Goal: Task Accomplishment & Management: Use online tool/utility

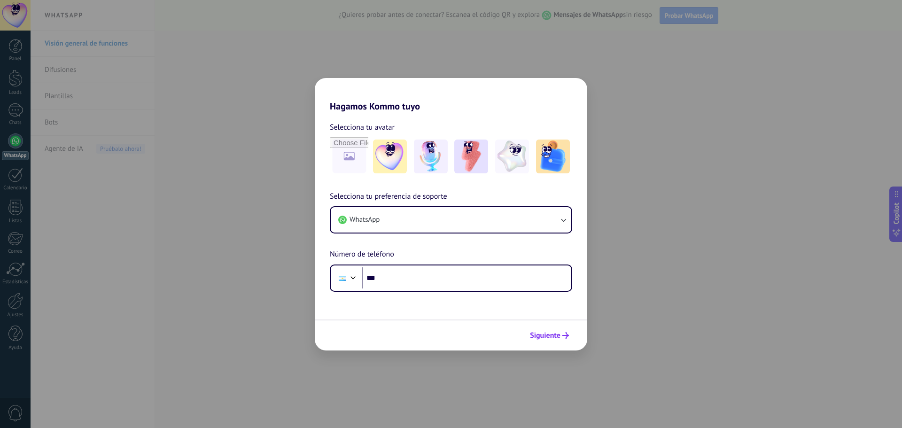
click at [556, 337] on span "Siguiente" at bounding box center [545, 335] width 31 height 7
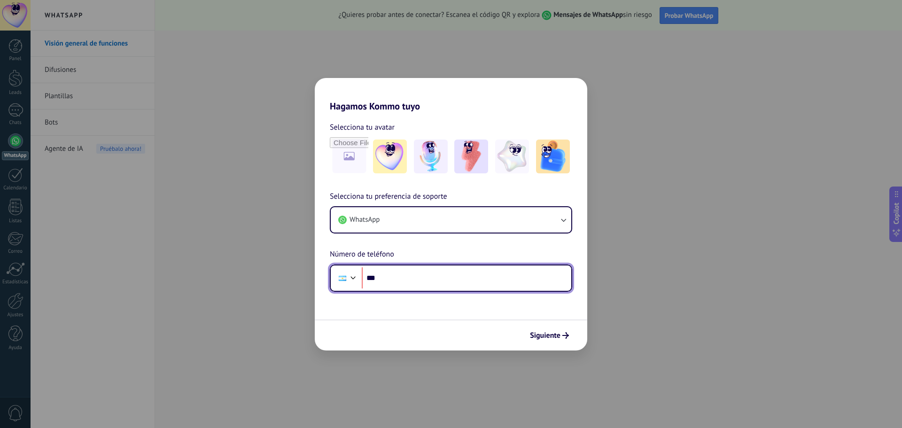
click at [393, 276] on input "***" at bounding box center [467, 278] width 210 height 22
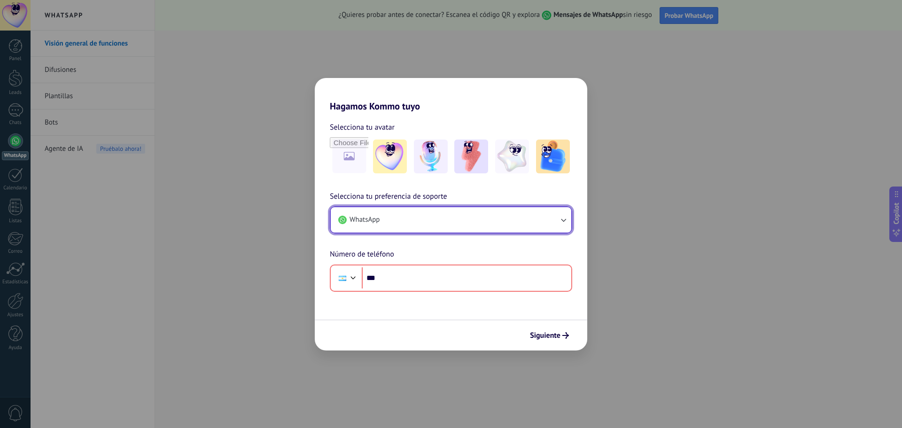
click at [415, 221] on button "WhatsApp" at bounding box center [451, 219] width 241 height 25
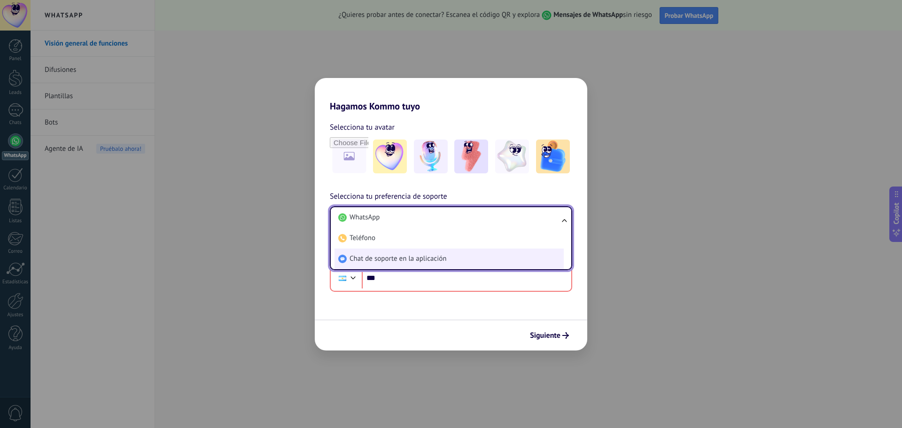
click at [407, 258] on span "Chat de soporte en la aplicación" at bounding box center [398, 258] width 97 height 9
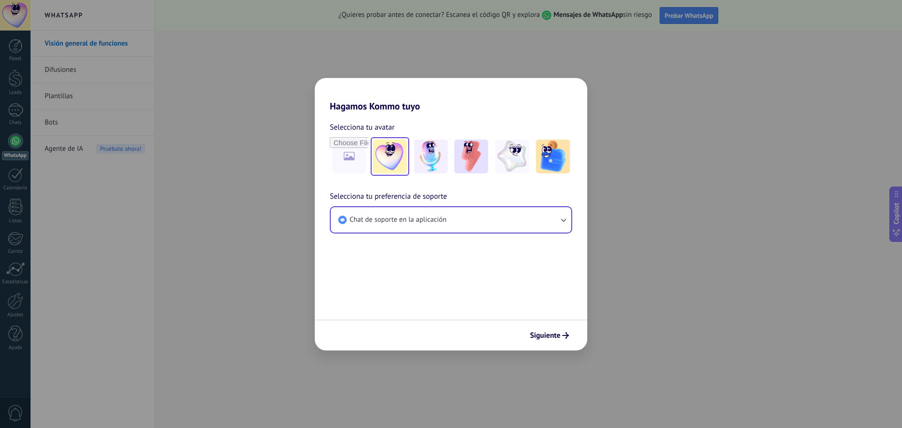
click at [407, 140] on div at bounding box center [390, 156] width 39 height 39
click at [517, 156] on img at bounding box center [512, 157] width 34 height 34
click at [478, 171] on img at bounding box center [471, 157] width 34 height 34
click at [555, 339] on span "Siguiente" at bounding box center [545, 335] width 31 height 7
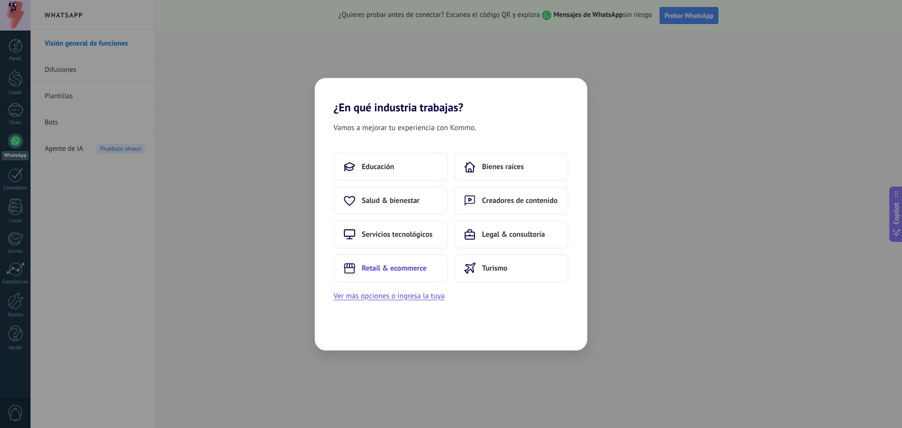
click at [400, 276] on button "Retail & ecommerce" at bounding box center [391, 268] width 115 height 28
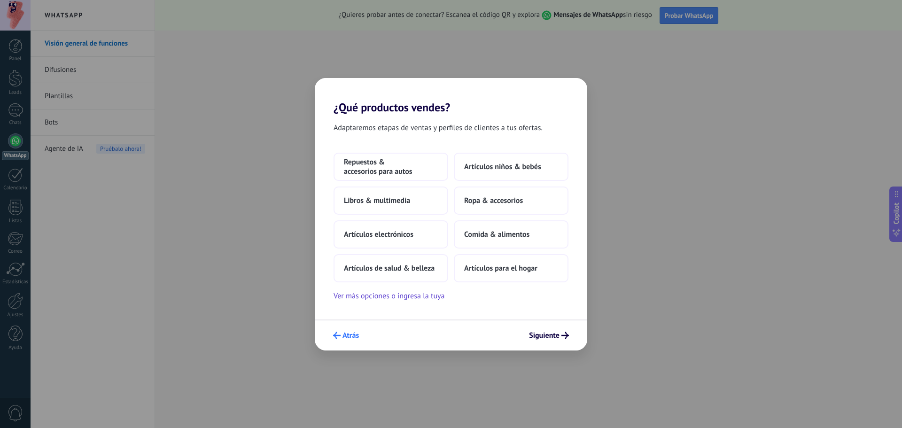
click at [357, 333] on span "Atrás" at bounding box center [350, 335] width 16 height 7
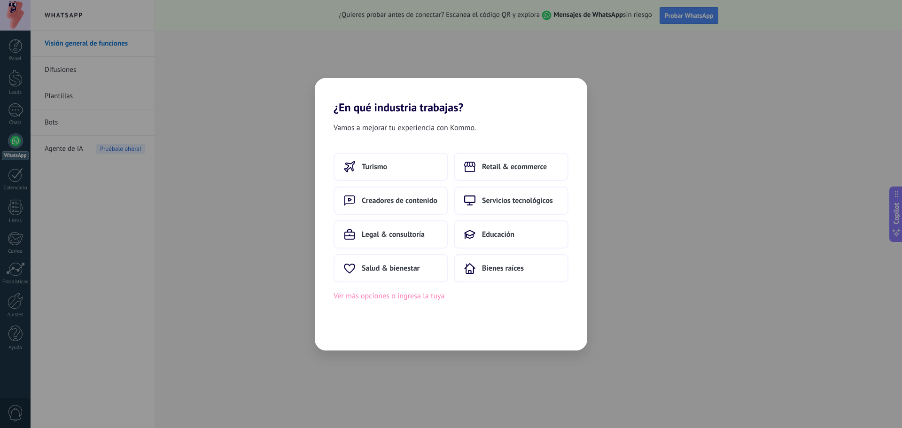
click at [429, 298] on button "Ver más opciones o ingresa la tuya" at bounding box center [389, 296] width 111 height 12
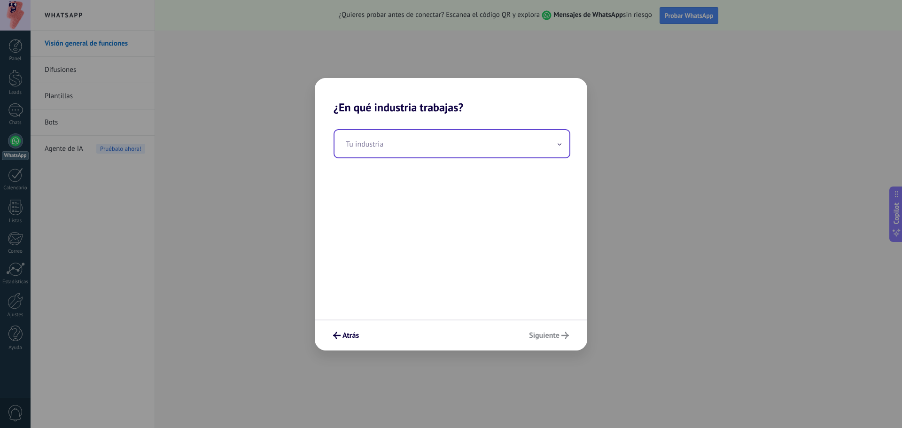
click at [435, 137] on input "text" at bounding box center [451, 143] width 235 height 27
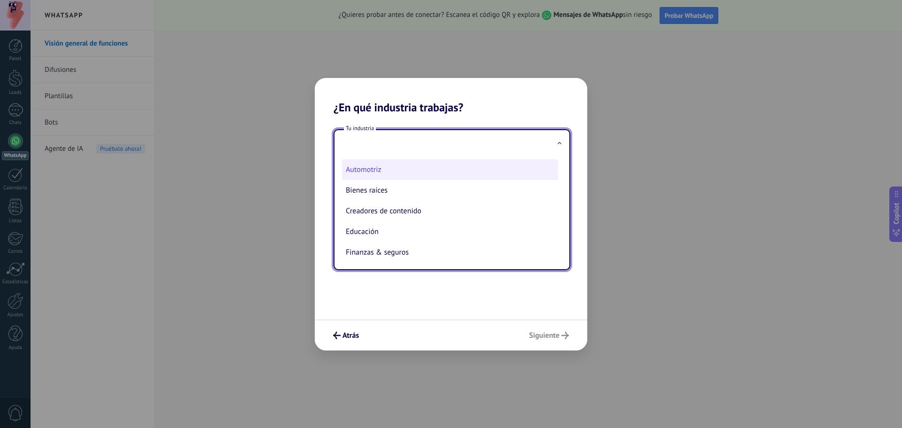
click at [395, 168] on li "Automotriz" at bounding box center [450, 169] width 216 height 21
type input "**********"
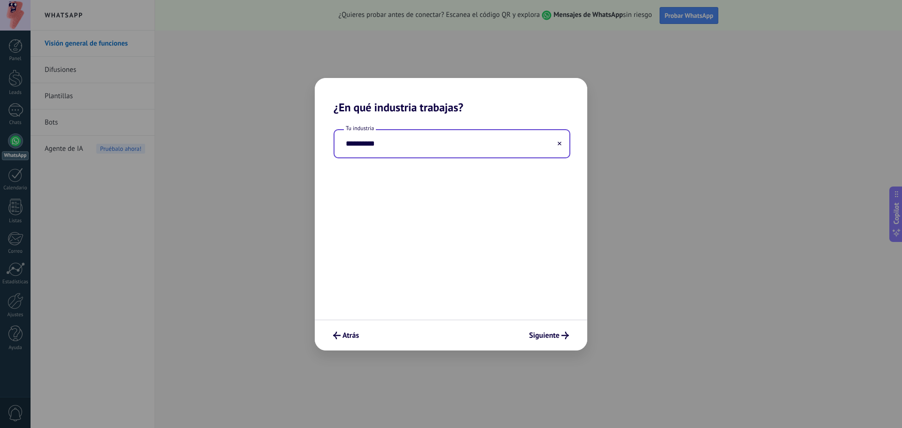
click at [549, 316] on div "**********" at bounding box center [451, 216] width 272 height 205
click at [556, 337] on span "Siguiente" at bounding box center [544, 335] width 31 height 7
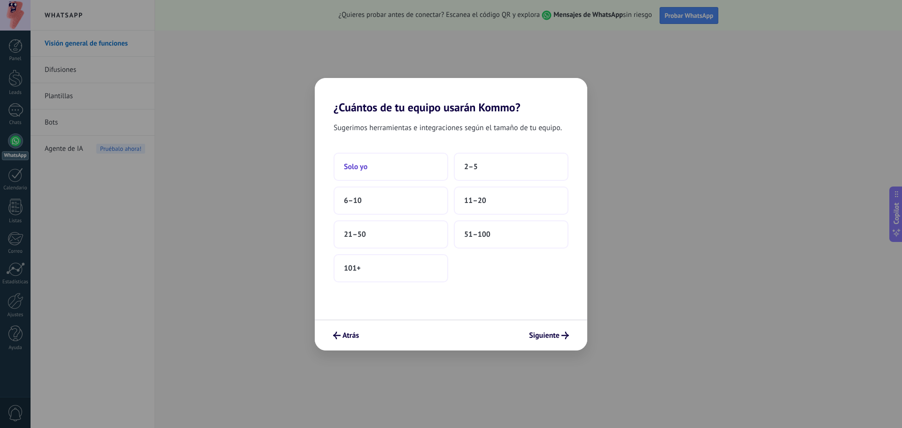
click at [412, 171] on button "Solo yo" at bounding box center [391, 167] width 115 height 28
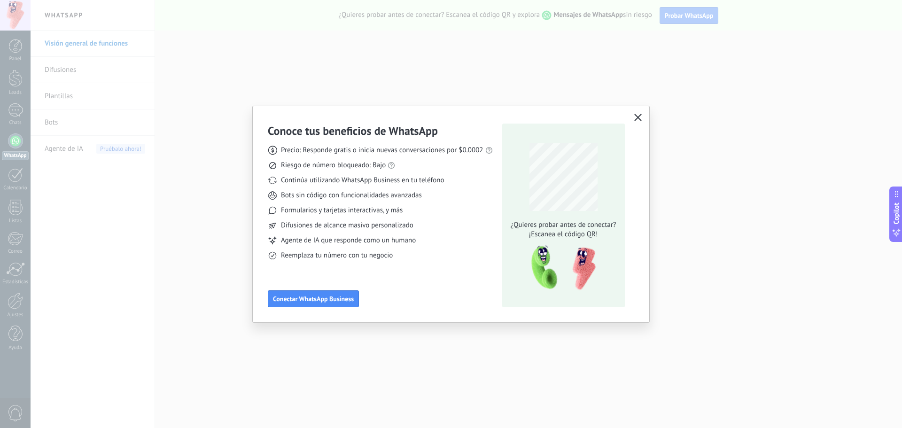
click at [637, 115] on icon "button" at bounding box center [638, 118] width 8 height 8
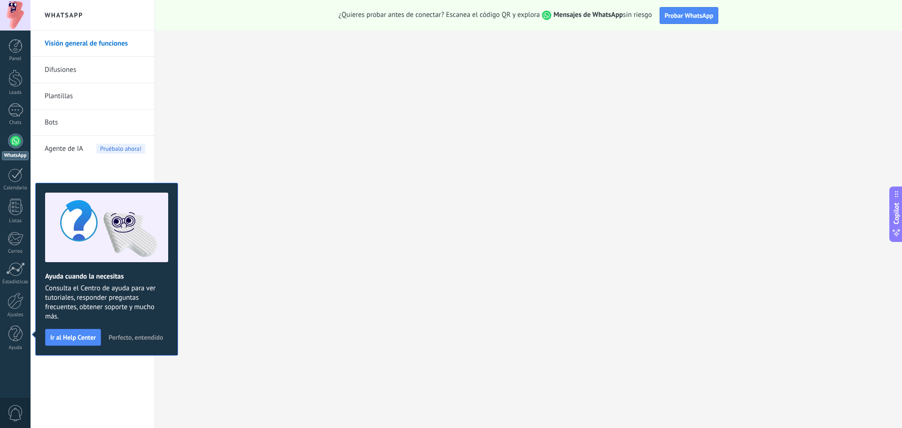
click at [153, 339] on span "Perfecto, entendido" at bounding box center [136, 337] width 54 height 7
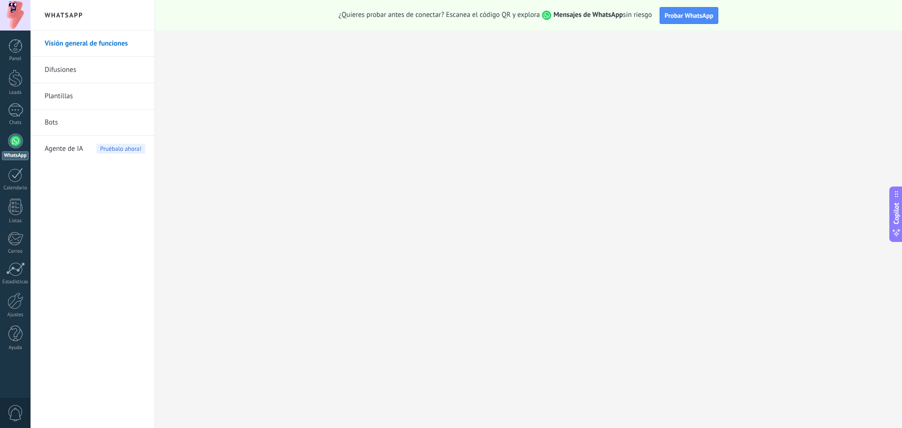
click at [14, 137] on div at bounding box center [15, 140] width 15 height 15
click at [664, 20] on button "Probar WhatsApp" at bounding box center [689, 15] width 59 height 17
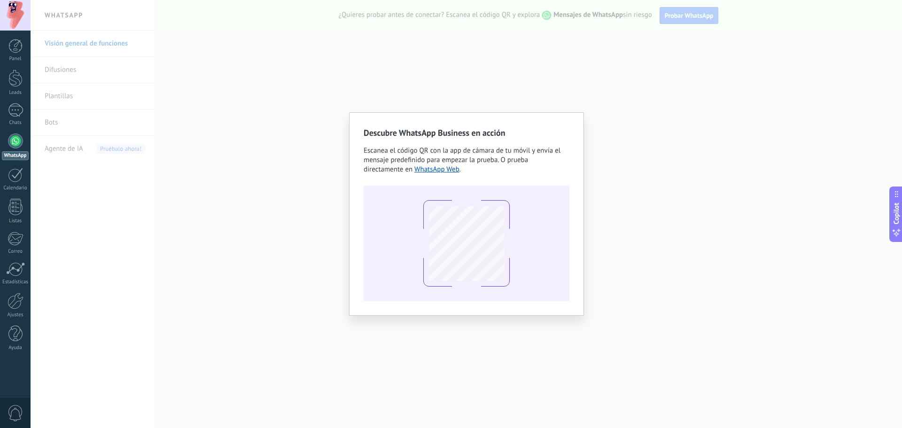
click at [695, 174] on div "Descubre WhatsApp Business en acción Escanea el código QR con la app [PERSON_NA…" at bounding box center [466, 214] width 871 height 428
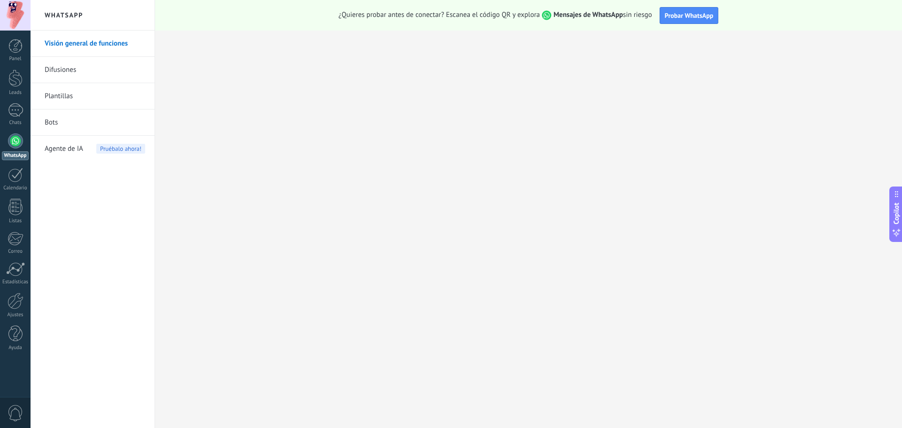
click at [78, 69] on link "Difusiones" at bounding box center [95, 70] width 101 height 26
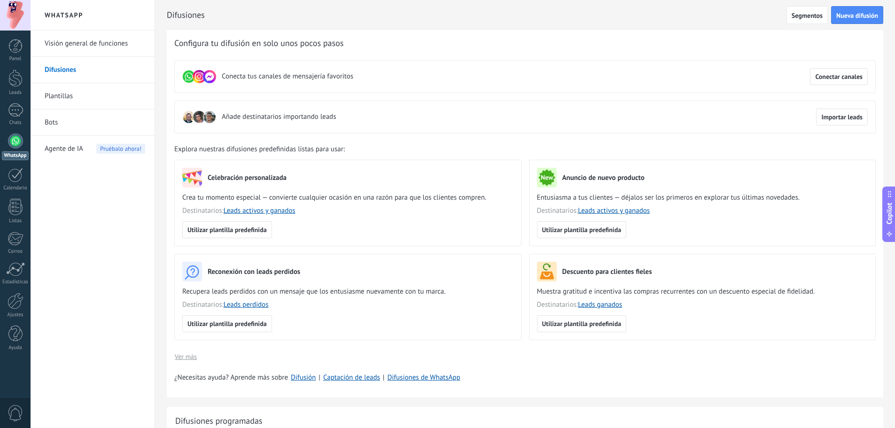
click at [91, 95] on link "Plantillas" at bounding box center [95, 96] width 101 height 26
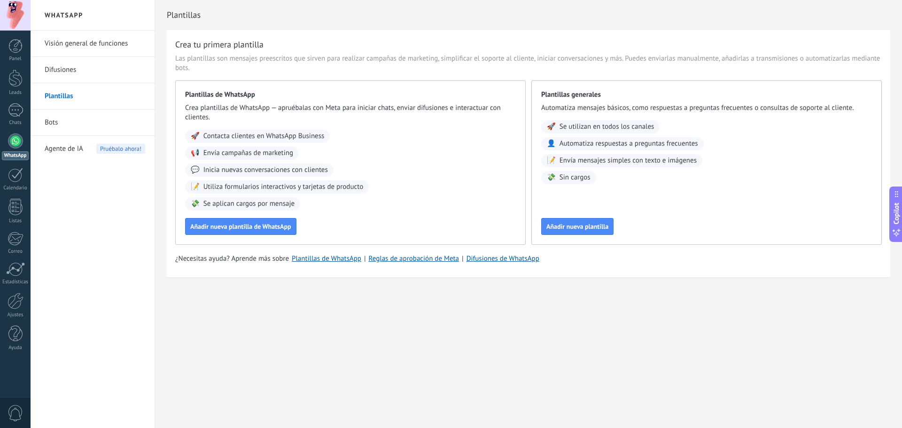
click at [75, 120] on link "Bots" at bounding box center [95, 122] width 101 height 26
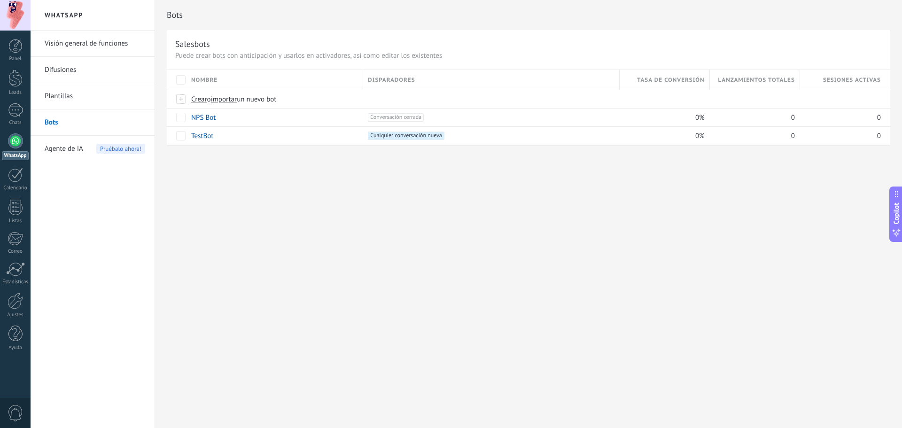
click at [79, 104] on link "Plantillas" at bounding box center [95, 96] width 101 height 26
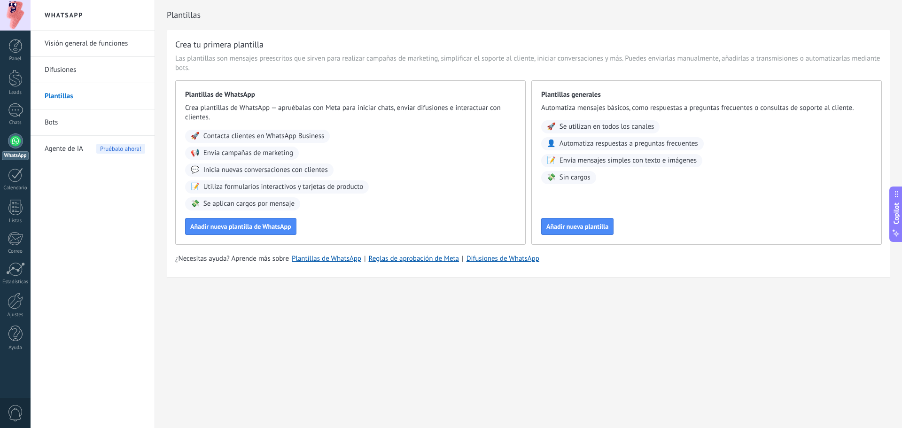
click at [77, 73] on link "Difusiones" at bounding box center [95, 70] width 101 height 26
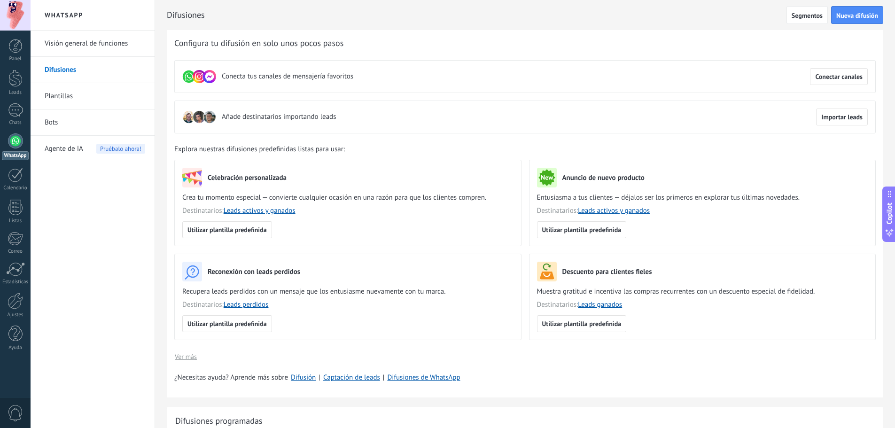
click at [76, 48] on link "Visión general de funciones" at bounding box center [95, 44] width 101 height 26
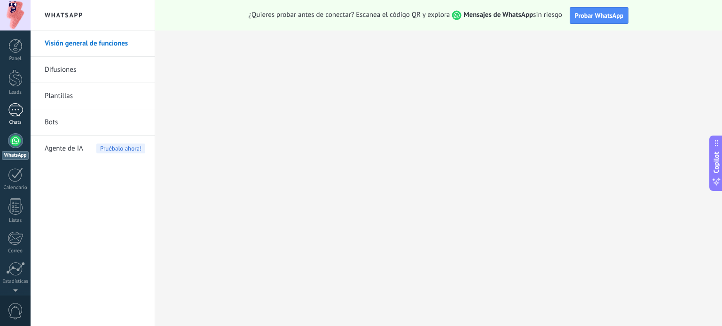
click at [23, 109] on link "Chats" at bounding box center [15, 114] width 31 height 23
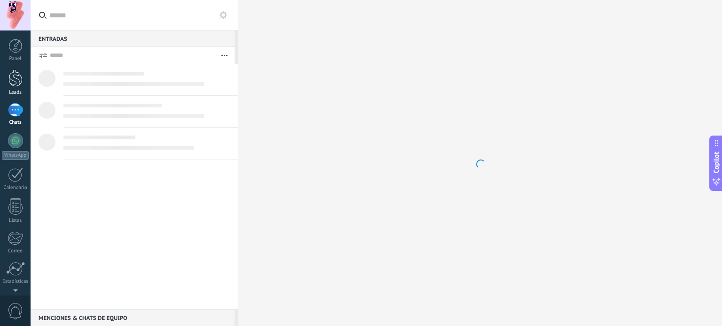
click at [23, 85] on link "Leads" at bounding box center [15, 83] width 31 height 26
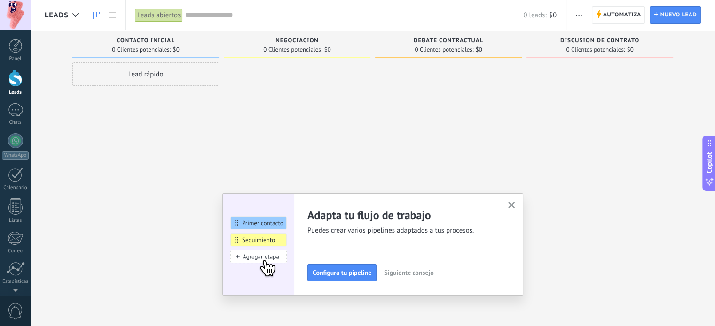
click at [514, 207] on icon "button" at bounding box center [511, 205] width 7 height 7
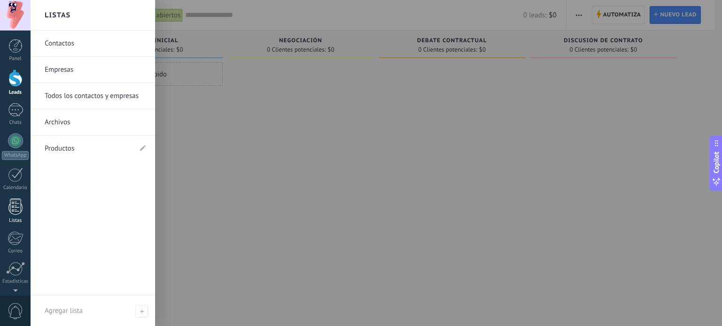
click at [13, 214] on div at bounding box center [15, 207] width 14 height 16
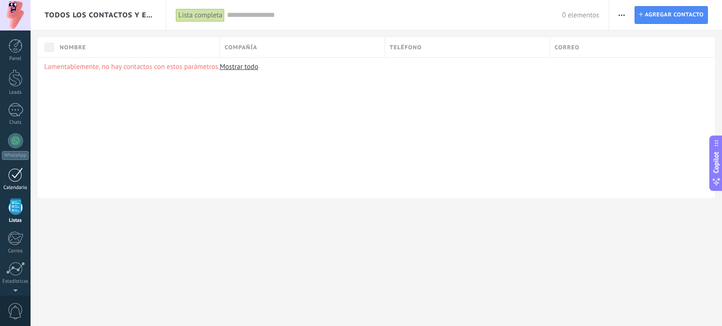
click at [16, 174] on div at bounding box center [15, 175] width 15 height 15
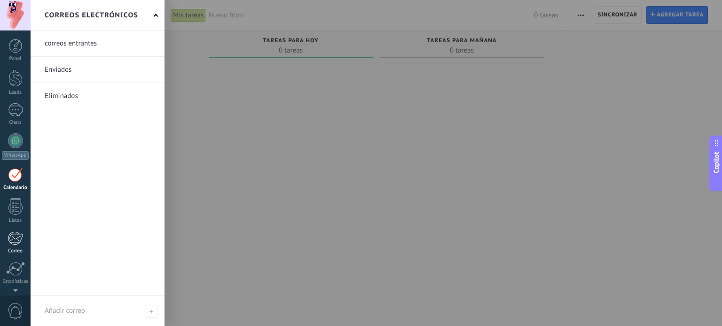
click at [15, 245] on div at bounding box center [16, 239] width 16 height 14
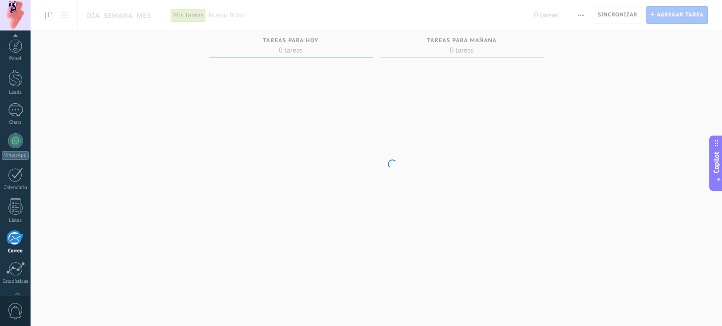
scroll to position [64, 0]
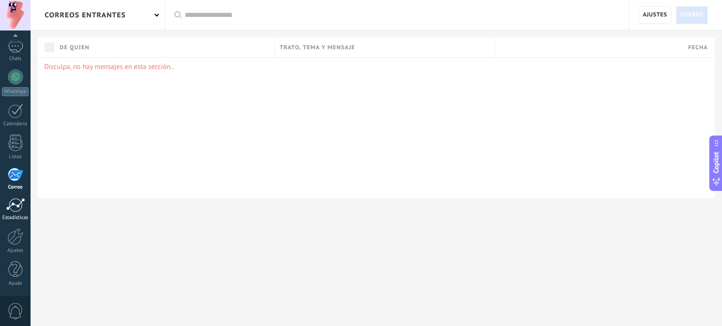
click at [20, 209] on div at bounding box center [15, 205] width 19 height 14
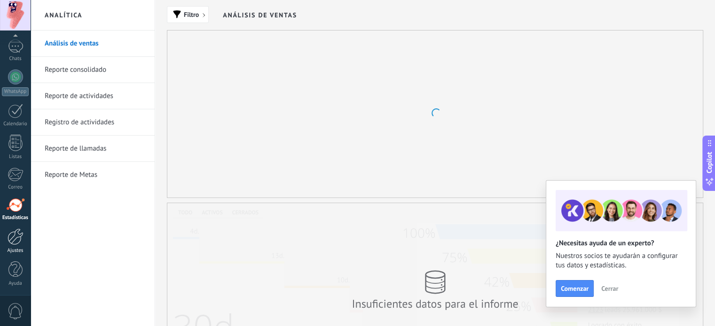
click at [17, 241] on div at bounding box center [16, 237] width 16 height 16
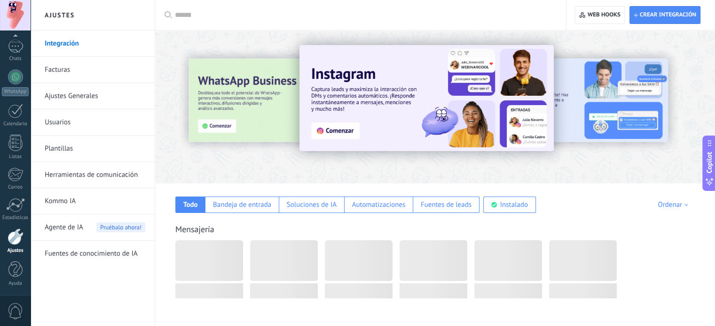
click at [80, 149] on link "Plantillas" at bounding box center [95, 149] width 101 height 26
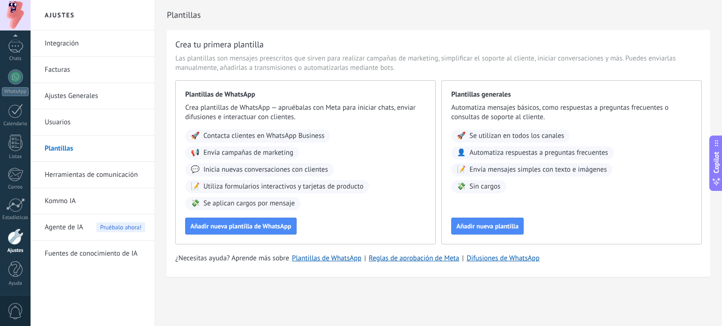
click at [81, 63] on link "Facturas" at bounding box center [95, 70] width 101 height 26
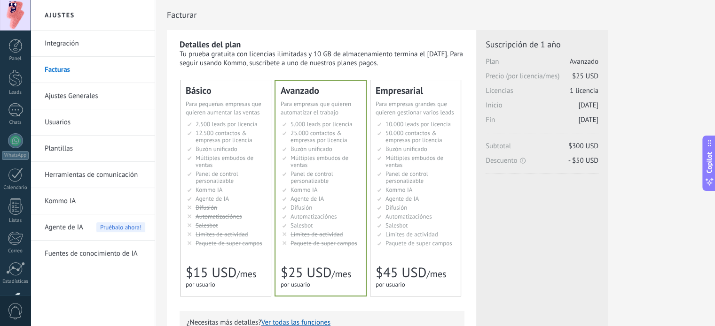
click at [95, 174] on link "Herramientas de comunicación" at bounding box center [95, 175] width 101 height 26
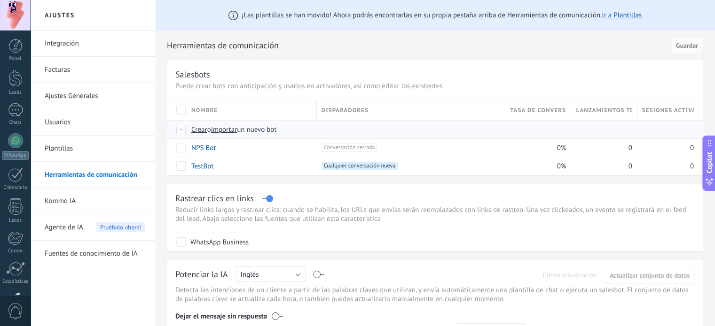
click at [197, 131] on span "Crear" at bounding box center [199, 129] width 16 height 9
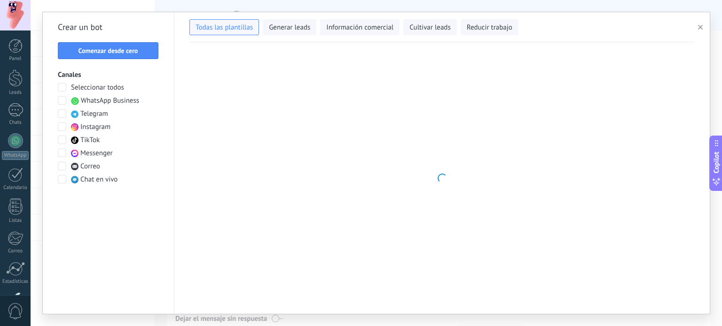
type input "**********"
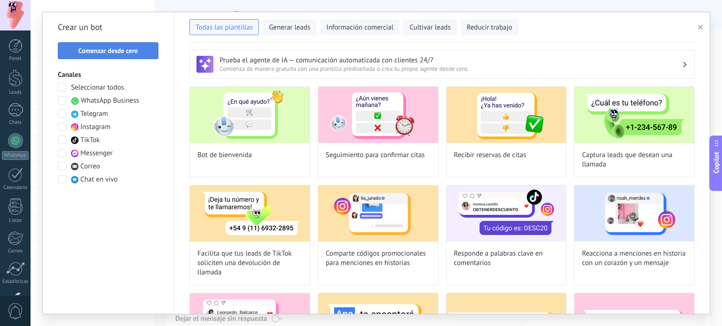
click at [129, 53] on span "Comenzar desde cero" at bounding box center [108, 50] width 60 height 7
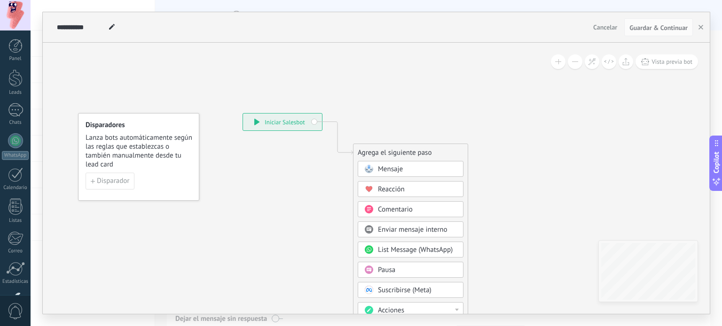
click at [397, 168] on span "Mensaje" at bounding box center [390, 169] width 25 height 9
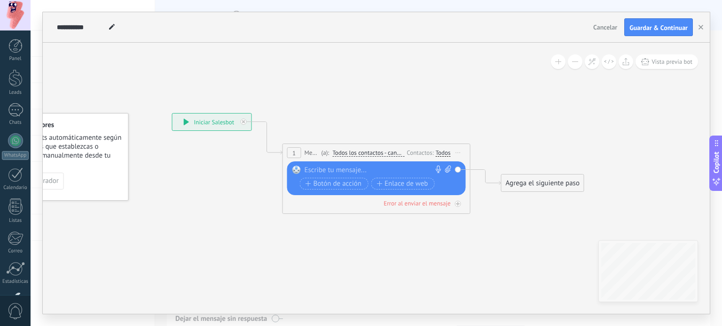
click at [318, 171] on div at bounding box center [374, 170] width 140 height 9
click at [365, 163] on div "Reemplazar Quitar Convertir a mensaje de voz Arrastre la imagen aquí para adjun…" at bounding box center [376, 179] width 179 height 34
click at [459, 155] on span "Iniciar vista previa aquí Cambiar nombre Duplicar Borrar" at bounding box center [458, 153] width 15 height 14
click at [484, 218] on div "Borrar" at bounding box center [500, 214] width 93 height 16
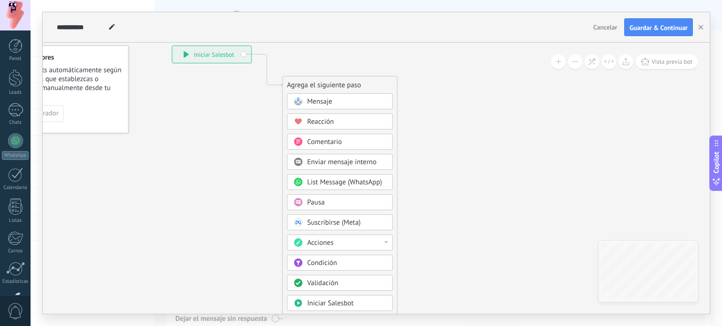
click at [348, 263] on div "Condición" at bounding box center [346, 263] width 79 height 9
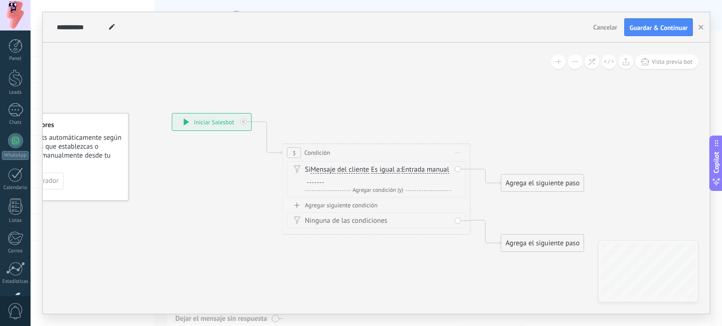
click at [345, 174] on div "Si Mensaje del cliente Mensaje del cliente Comentario del cliente El cliente Có…" at bounding box center [378, 174] width 146 height 19
click at [348, 172] on span "Mensaje del cliente" at bounding box center [340, 170] width 59 height 8
click at [348, 172] on button "Mensaje del cliente" at bounding box center [364, 170] width 117 height 17
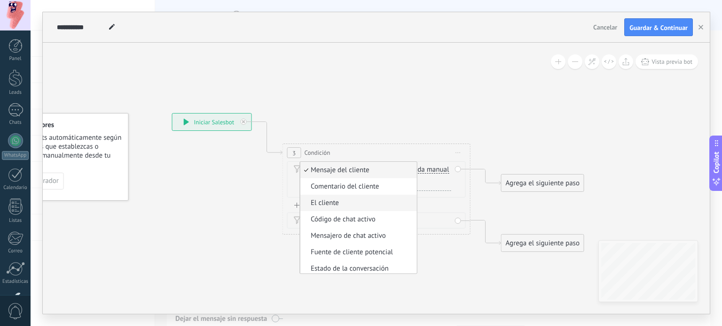
click at [359, 203] on span "El cliente" at bounding box center [357, 203] width 114 height 9
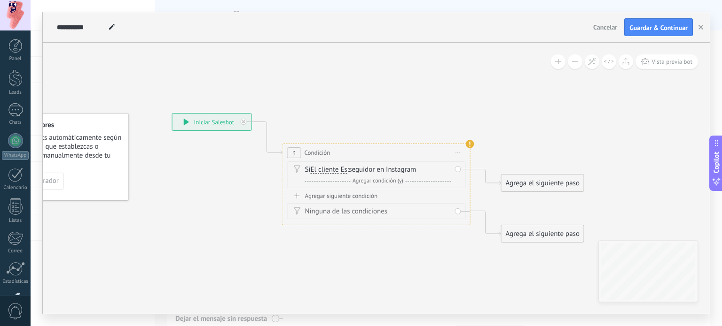
click at [428, 167] on div "Si El cliente Mensaje del cliente Comentario del cliente El cliente Código de c…" at bounding box center [378, 169] width 146 height 9
click at [340, 171] on div "Si El cliente Mensaje del cliente Comentario del cliente El cliente Código de c…" at bounding box center [378, 169] width 146 height 9
click at [327, 171] on span "El cliente" at bounding box center [325, 170] width 28 height 8
click at [327, 171] on button "El cliente" at bounding box center [364, 170] width 117 height 17
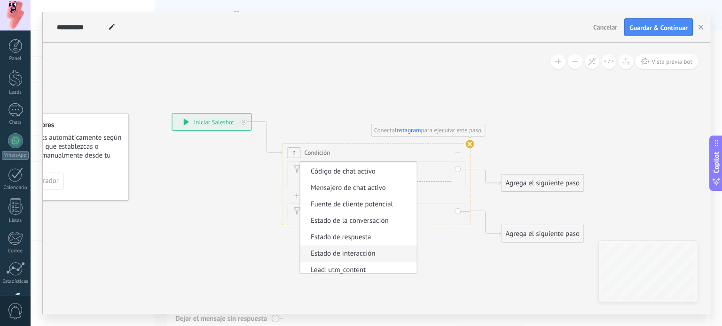
scroll to position [47, 0]
click at [376, 259] on span "Estado de interacción" at bounding box center [357, 254] width 114 height 9
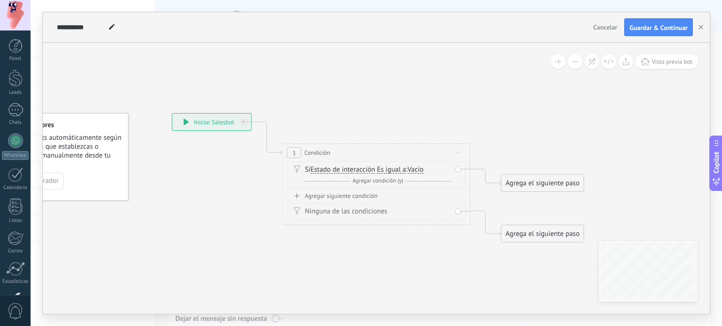
click at [414, 169] on span "Vacío" at bounding box center [415, 170] width 16 height 8
click at [414, 169] on button "Vacío" at bounding box center [461, 170] width 117 height 17
click at [392, 264] on icon at bounding box center [362, 182] width 850 height 609
click at [350, 173] on span "Estado de interacción" at bounding box center [343, 170] width 64 height 8
click at [350, 173] on button "Estado de interacción" at bounding box center [364, 170] width 117 height 17
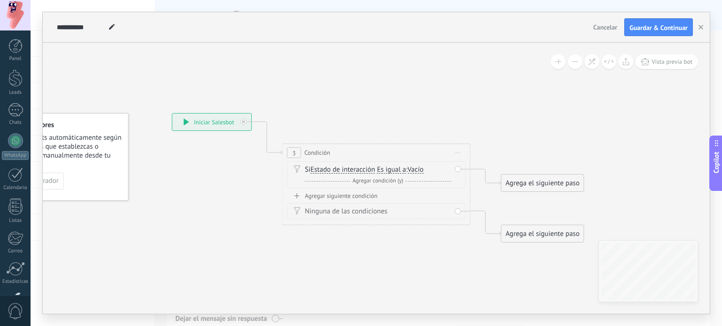
scroll to position [85, 0]
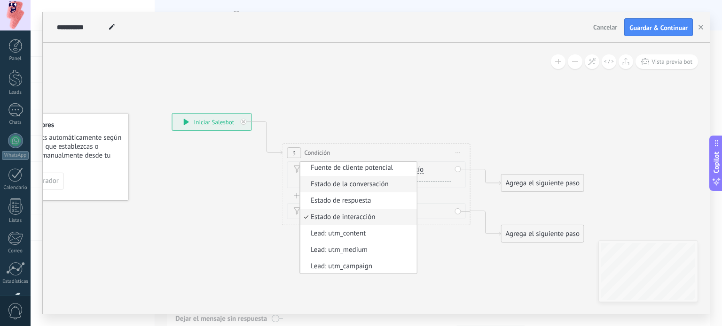
click at [396, 189] on li "Estado de la conversación" at bounding box center [358, 184] width 117 height 16
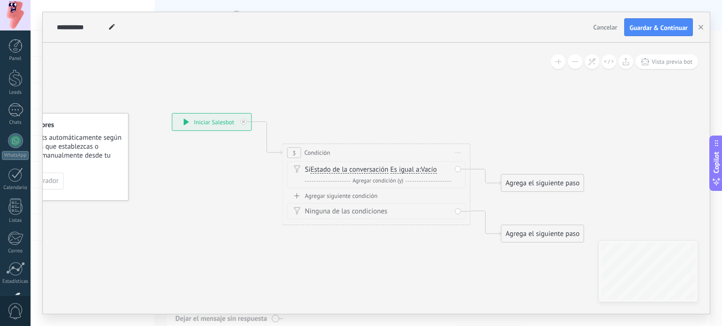
click at [428, 174] on div "Si Estado de la conversación Mensaje del cliente Comentario del cliente El clie…" at bounding box center [378, 169] width 146 height 9
click at [430, 171] on span "Vacío" at bounding box center [428, 170] width 16 height 8
click at [430, 171] on button "Vacío" at bounding box center [474, 170] width 117 height 17
click at [430, 171] on span "Vacío" at bounding box center [467, 170] width 114 height 9
click at [385, 170] on span "Estado de la conversación" at bounding box center [350, 170] width 78 height 8
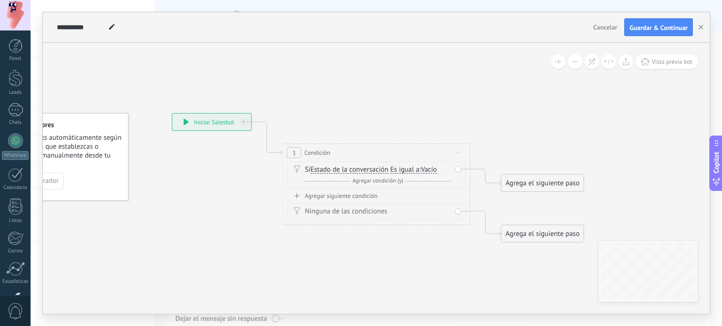
click at [385, 170] on button "Estado de la conversación" at bounding box center [364, 170] width 117 height 17
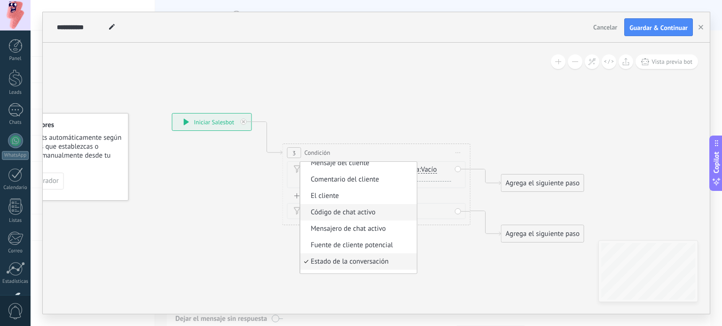
scroll to position [5, 0]
click at [378, 233] on span "Mensajero de chat activo" at bounding box center [357, 230] width 114 height 9
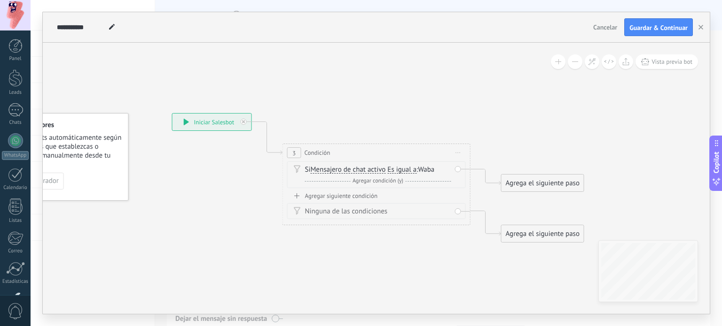
click at [427, 171] on span "Waba Vacío Waba Waba Vacío Waba" at bounding box center [426, 169] width 16 height 9
click at [350, 167] on span "Mensajero de chat activo" at bounding box center [348, 170] width 75 height 8
click at [350, 167] on button "Mensajero de chat activo" at bounding box center [364, 170] width 117 height 17
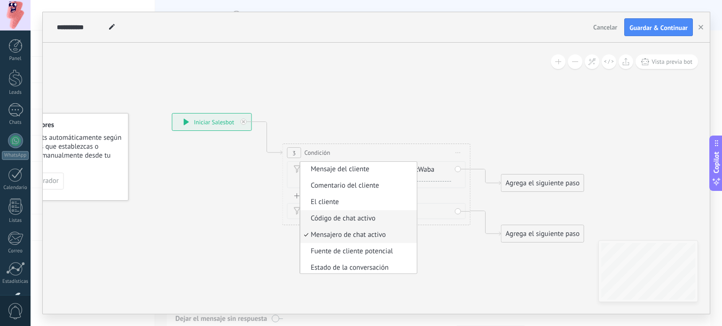
scroll to position [0, 0]
click at [372, 172] on span "Mensaje del cliente" at bounding box center [357, 170] width 114 height 9
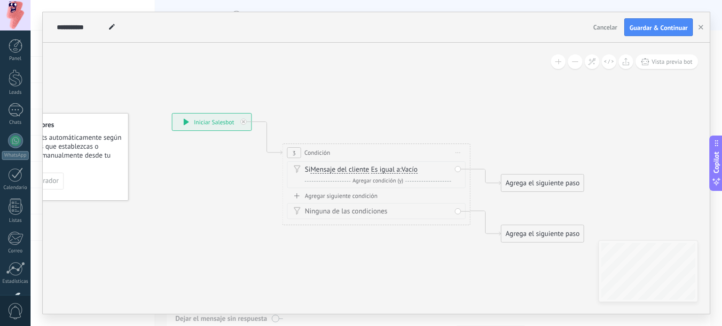
click at [412, 172] on span "Vacío" at bounding box center [409, 170] width 16 height 8
click at [412, 172] on button "Vacío" at bounding box center [454, 170] width 117 height 17
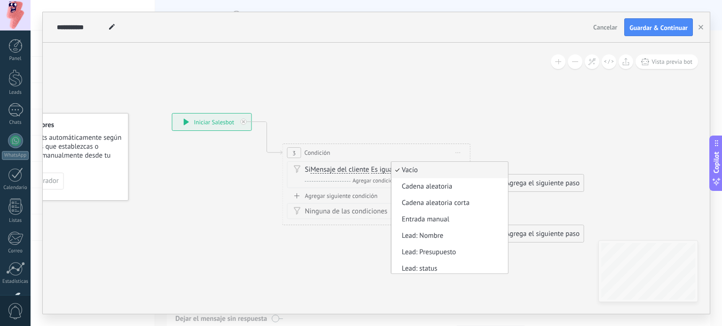
click at [346, 250] on icon at bounding box center [362, 182] width 850 height 609
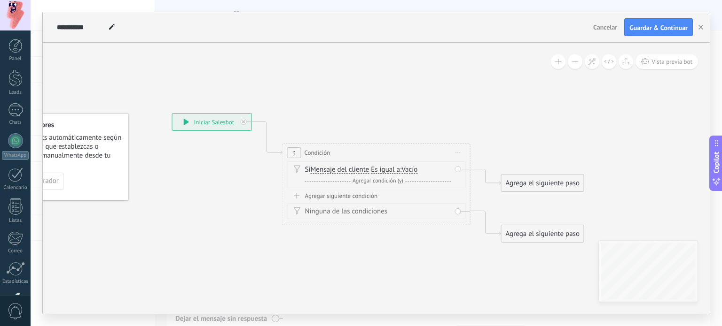
click at [344, 165] on div "Si Mensaje del cliente Mensaje del cliente Comentario del cliente El cliente Có…" at bounding box center [378, 169] width 146 height 9
click at [351, 172] on span "Mensaje del cliente" at bounding box center [340, 170] width 59 height 8
click at [351, 172] on button "Mensaje del cliente" at bounding box center [364, 170] width 117 height 17
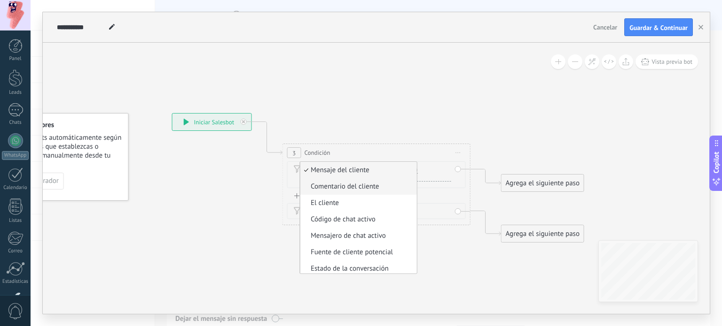
click at [353, 186] on span "Comentario del cliente" at bounding box center [357, 186] width 114 height 9
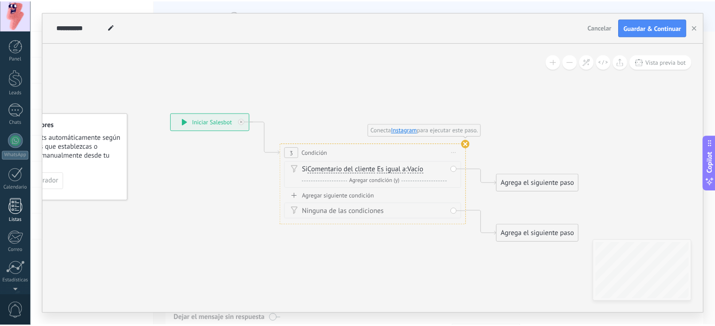
scroll to position [64, 0]
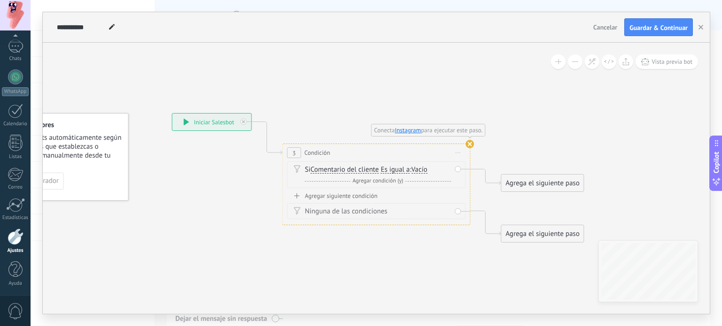
click at [25, 231] on link "Ajustes" at bounding box center [15, 241] width 31 height 25
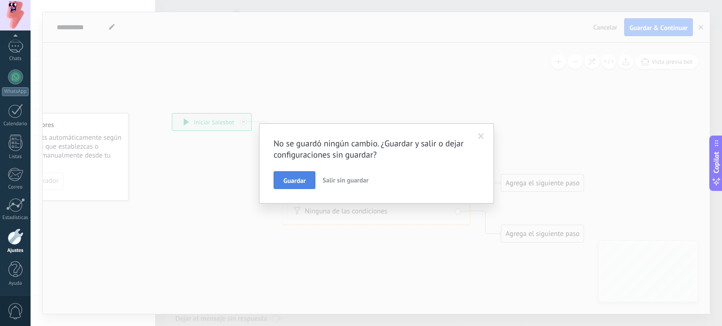
click at [293, 184] on span "Guardar" at bounding box center [294, 181] width 22 height 7
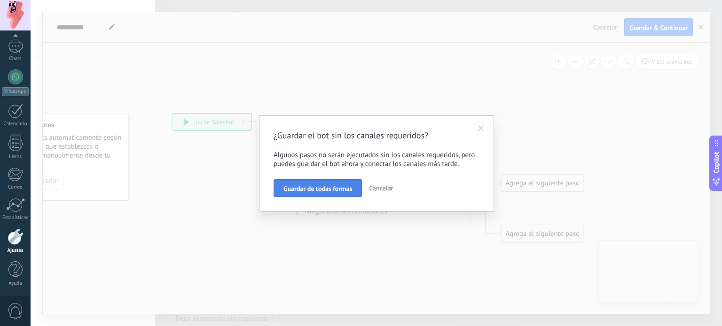
click at [334, 190] on span "Guardar de todas formas" at bounding box center [317, 189] width 69 height 7
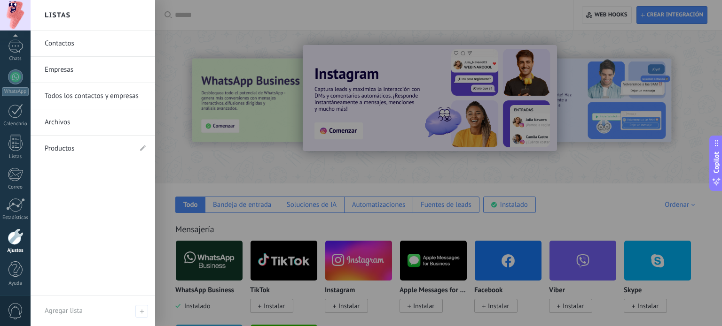
click at [414, 71] on div at bounding box center [392, 163] width 722 height 326
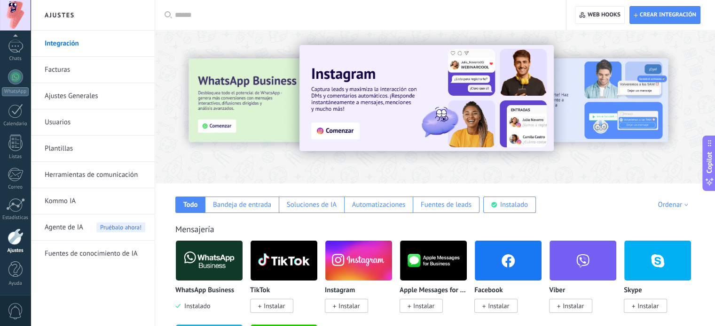
click at [100, 71] on link "Facturas" at bounding box center [95, 70] width 101 height 26
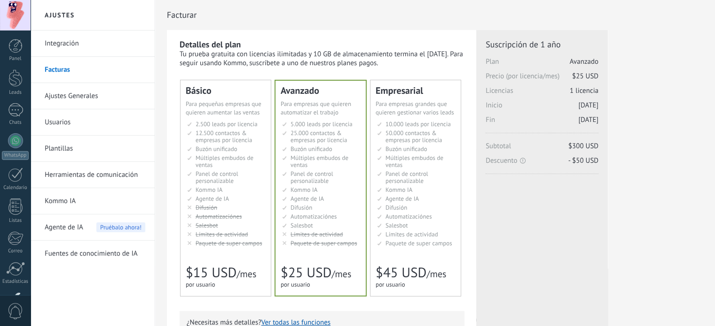
click at [220, 176] on span "Panel de control personalizable" at bounding box center [216, 177] width 43 height 15
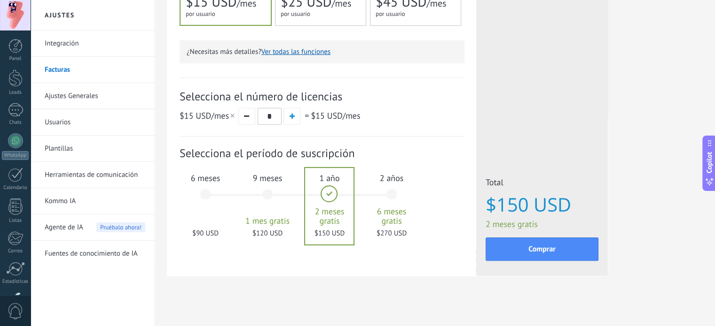
scroll to position [276, 0]
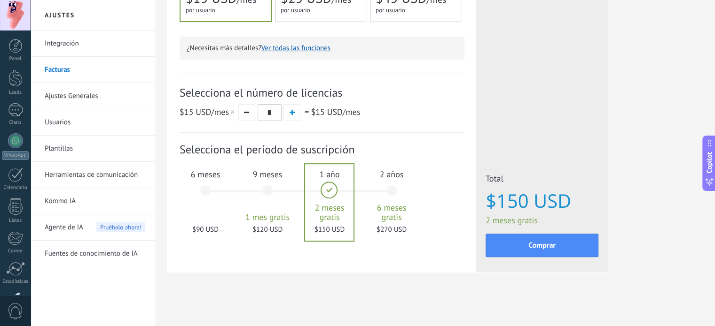
click at [202, 187] on div "6 meses $90 USD" at bounding box center [205, 195] width 51 height 66
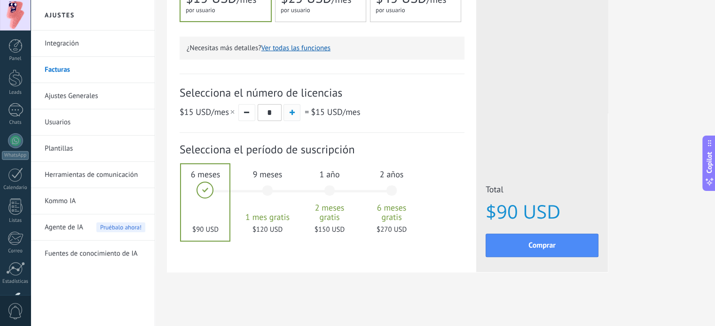
click at [291, 116] on button "button" at bounding box center [291, 112] width 17 height 17
click at [246, 113] on button "button" at bounding box center [246, 112] width 17 height 17
type input "*"
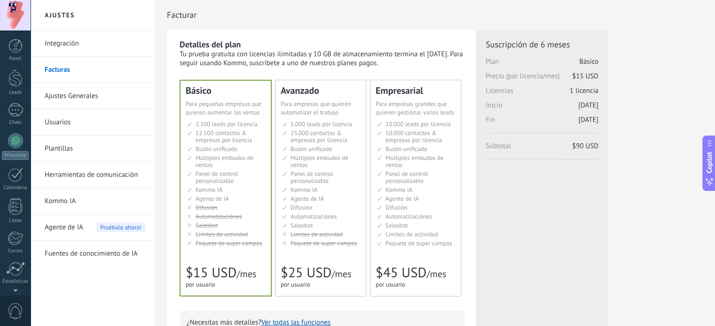
scroll to position [64, 0]
click at [91, 173] on link "Herramientas de comunicación" at bounding box center [95, 175] width 101 height 26
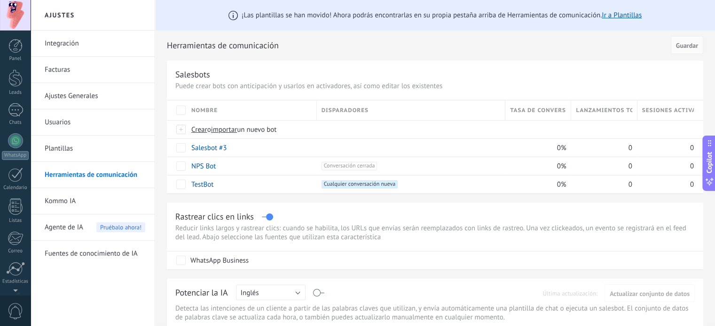
scroll to position [64, 0]
